Goal: Information Seeking & Learning: Learn about a topic

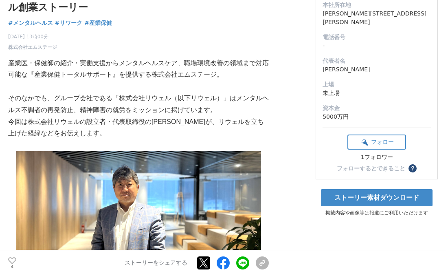
scroll to position [136, 0]
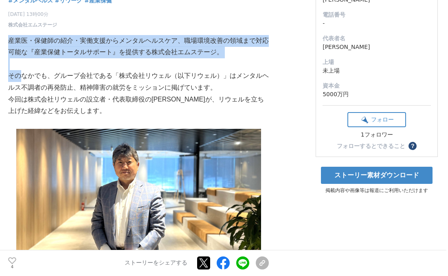
drag, startPoint x: 10, startPoint y: 40, endPoint x: 20, endPoint y: 74, distance: 35.3
click at [144, 75] on p "そのなかでも、グループ会社である「株式会社リウェル（以下リウェル）」はメンタルヘルス不調者の再発防止、精神障害の就労をミッションに掲げています。" at bounding box center [138, 82] width 261 height 24
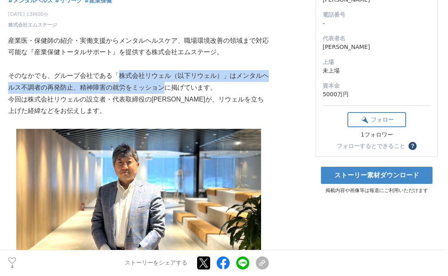
drag, startPoint x: 115, startPoint y: 74, endPoint x: 166, endPoint y: 91, distance: 53.0
click at [166, 91] on p "そのなかでも、グループ会社である「株式会社リウェル（以下リウェル）」はメンタルヘルス不調者の再発防止、精神障害の就労をミッションに掲げています。" at bounding box center [138, 82] width 261 height 24
copy p "株式会社リウェル（以下リウェル）」はメンタルヘルス不調者の再発防止、精神障害の就労をミッション"
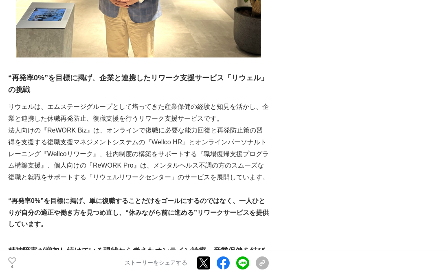
scroll to position [408, 0]
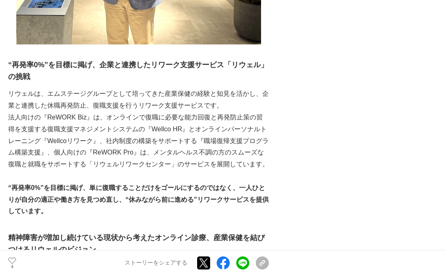
click at [164, 94] on p "リウェルは、エムステージグループとして培ってきた産業保健の経験と知見を活かし、企業と連携した休職再発防止、復職支援を行うリワーク支援サービスです。" at bounding box center [138, 100] width 261 height 24
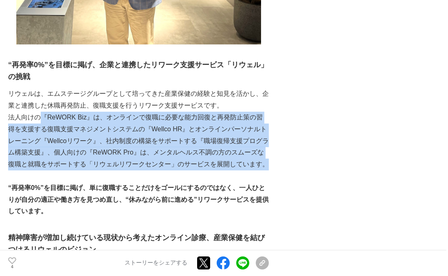
drag, startPoint x: 42, startPoint y: 115, endPoint x: 257, endPoint y: 170, distance: 221.7
copy p "『ReWORK Biz』は、オンラインで復職に必要な能力回復と再発防止策の習得を支援する復職支援マネジメントシステムの『Wellco HR』とオンラインパーソ…"
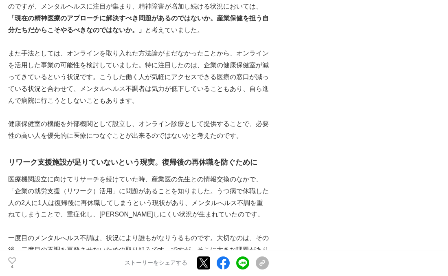
scroll to position [747, 0]
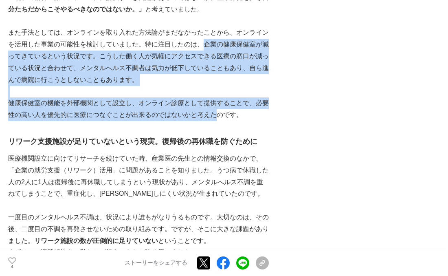
drag, startPoint x: 204, startPoint y: 43, endPoint x: 216, endPoint y: 116, distance: 73.9
copy div "企業の健康保健室が減ってきているという状況です。こうした働く人が気軽にアクセスできる医療の窓口が減っている状況と合わせて、メンタルへルス不調者は気力が低下して…"
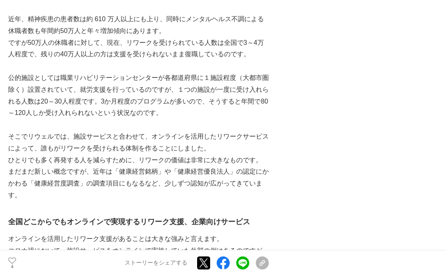
scroll to position [1019, 0]
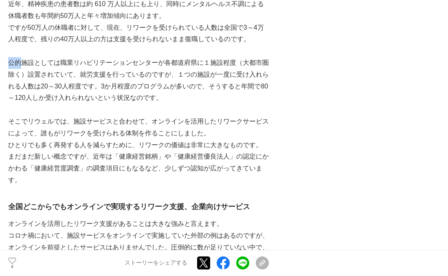
drag, startPoint x: 8, startPoint y: 62, endPoint x: 19, endPoint y: 67, distance: 12.0
click at [19, 67] on p "公的施設としては職業リハビリテーションセンターが各都道府県に１施設程度（大都市圏除く）設置されていて、就労支援を行っているのですが、１つの施設が一度に受け入れ…" at bounding box center [138, 80] width 261 height 47
click at [24, 67] on p "公的施設としては職業リハビリテーションセンターが各都道府県に１施設程度（大都市圏除く）設置されていて、就労支援を行っているのですが、１つの施設が一度に受け入れ…" at bounding box center [138, 80] width 261 height 47
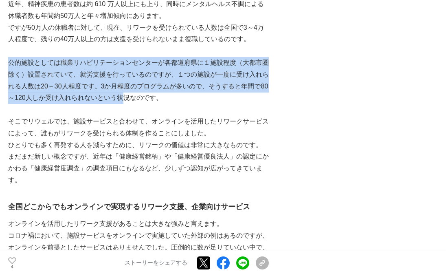
drag, startPoint x: 9, startPoint y: 62, endPoint x: 127, endPoint y: 104, distance: 125.3
click at [127, 104] on p "公的施設としては職業リハビリテーションセンターが各都道府県に１施設程度（大都市圏除く）設置されていて、就労支援を行っているのですが、１つの施設が一度に受け入れ…" at bounding box center [138, 80] width 261 height 47
copy p "公的施設としては職業リハビリテーションセンターが各都道府県に１施設程度（大都市圏除く）設置されていて、就労支援を行っているのですが、１つの施設が一度に受け入れ…"
